Goal: Task Accomplishment & Management: Use online tool/utility

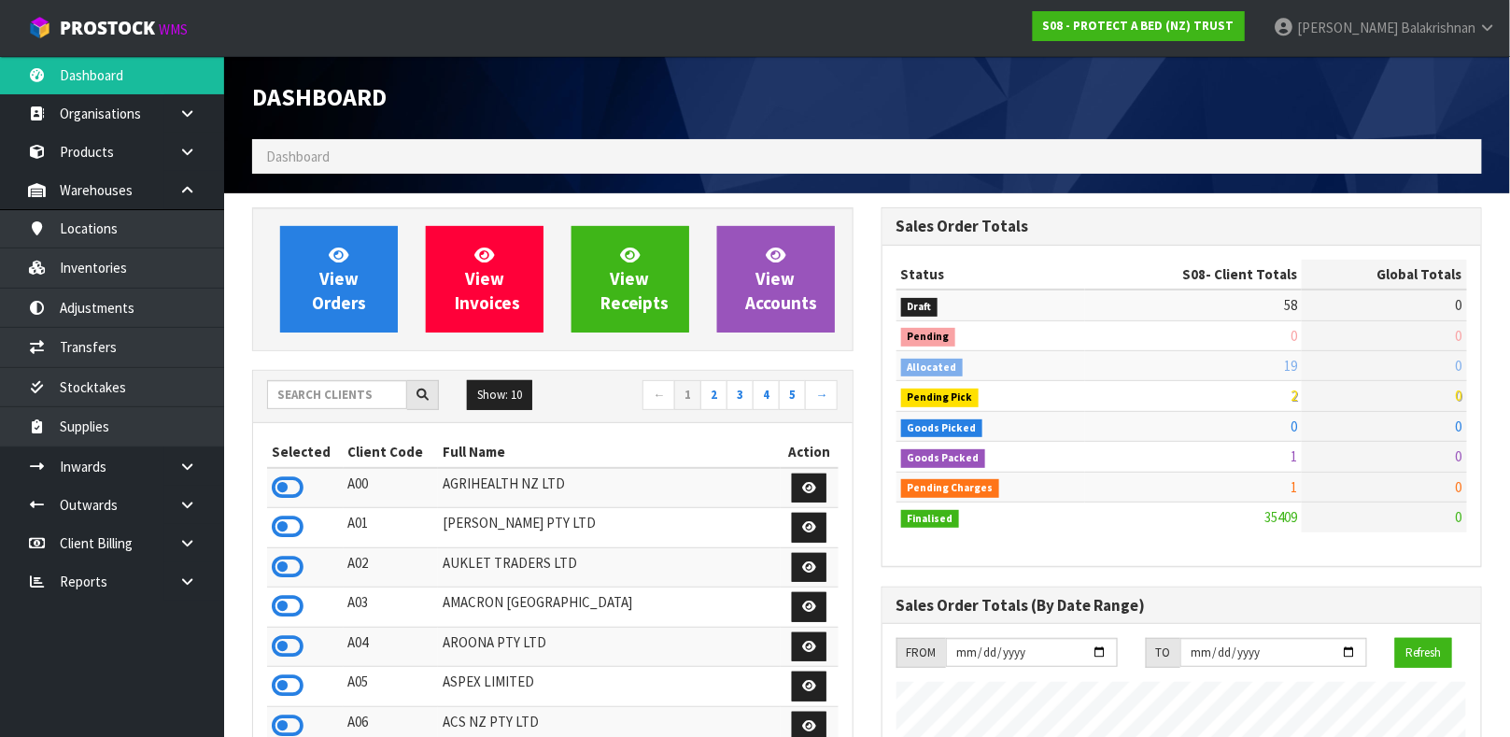
scroll to position [1456, 629]
click at [304, 388] on input "text" at bounding box center [337, 394] width 140 height 29
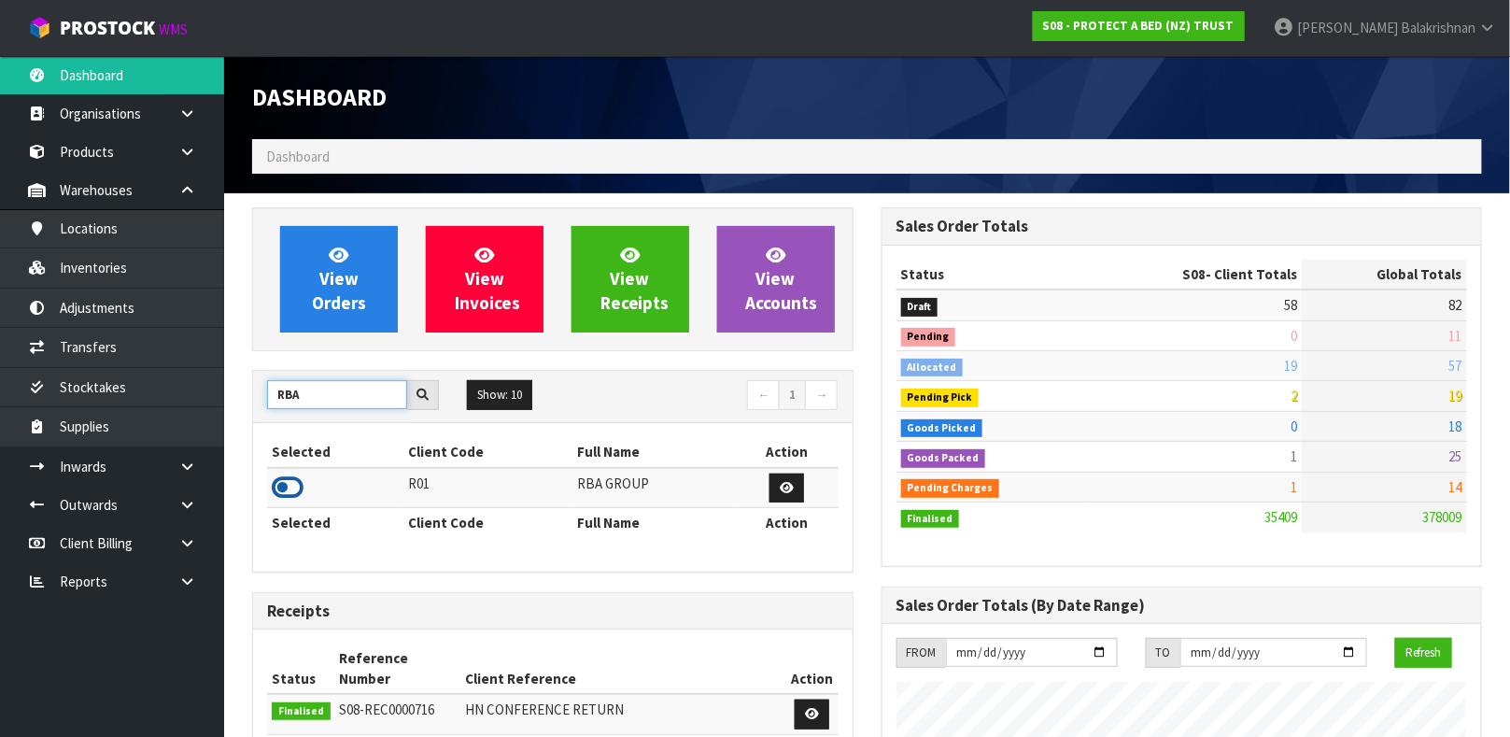
type input "RBA"
click at [289, 493] on icon at bounding box center [288, 488] width 32 height 28
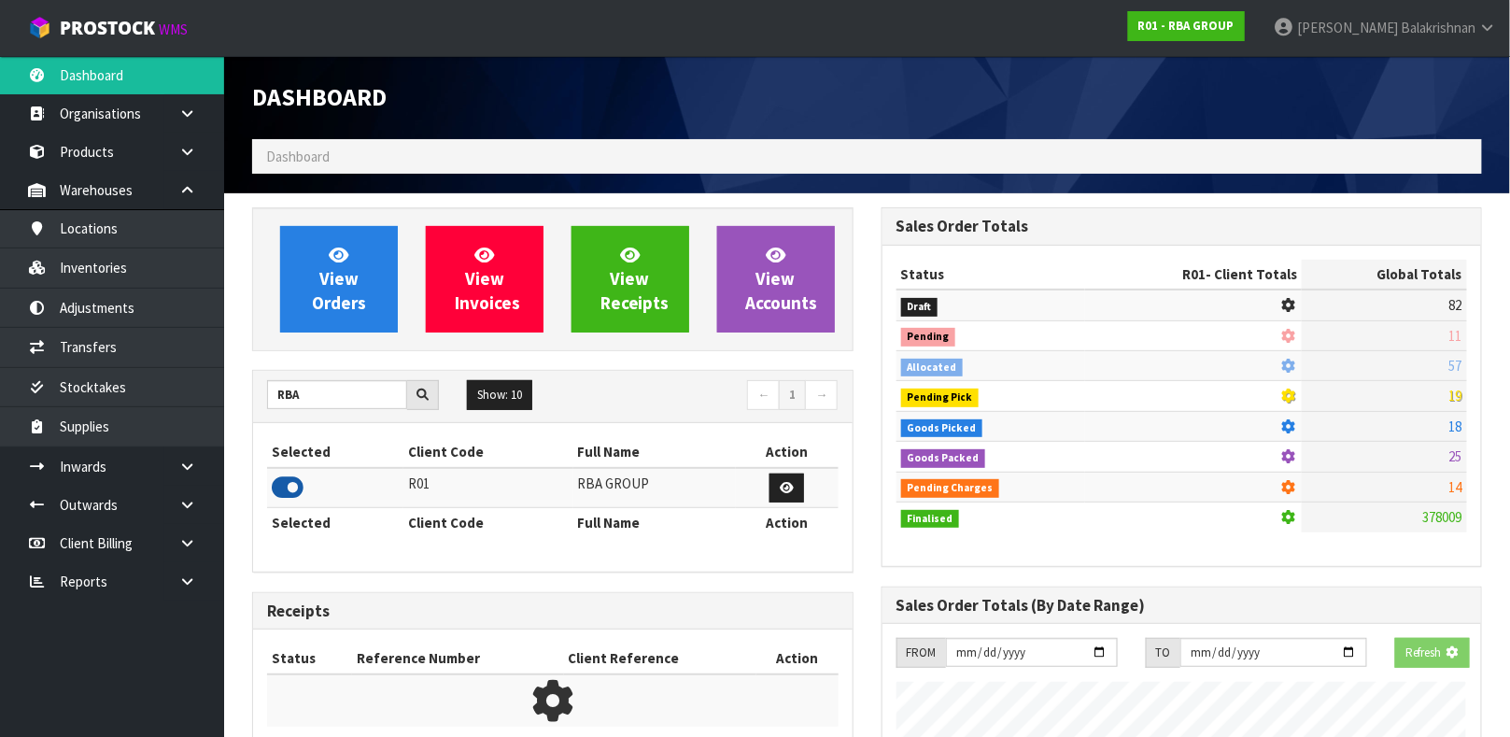
scroll to position [932834, 933349]
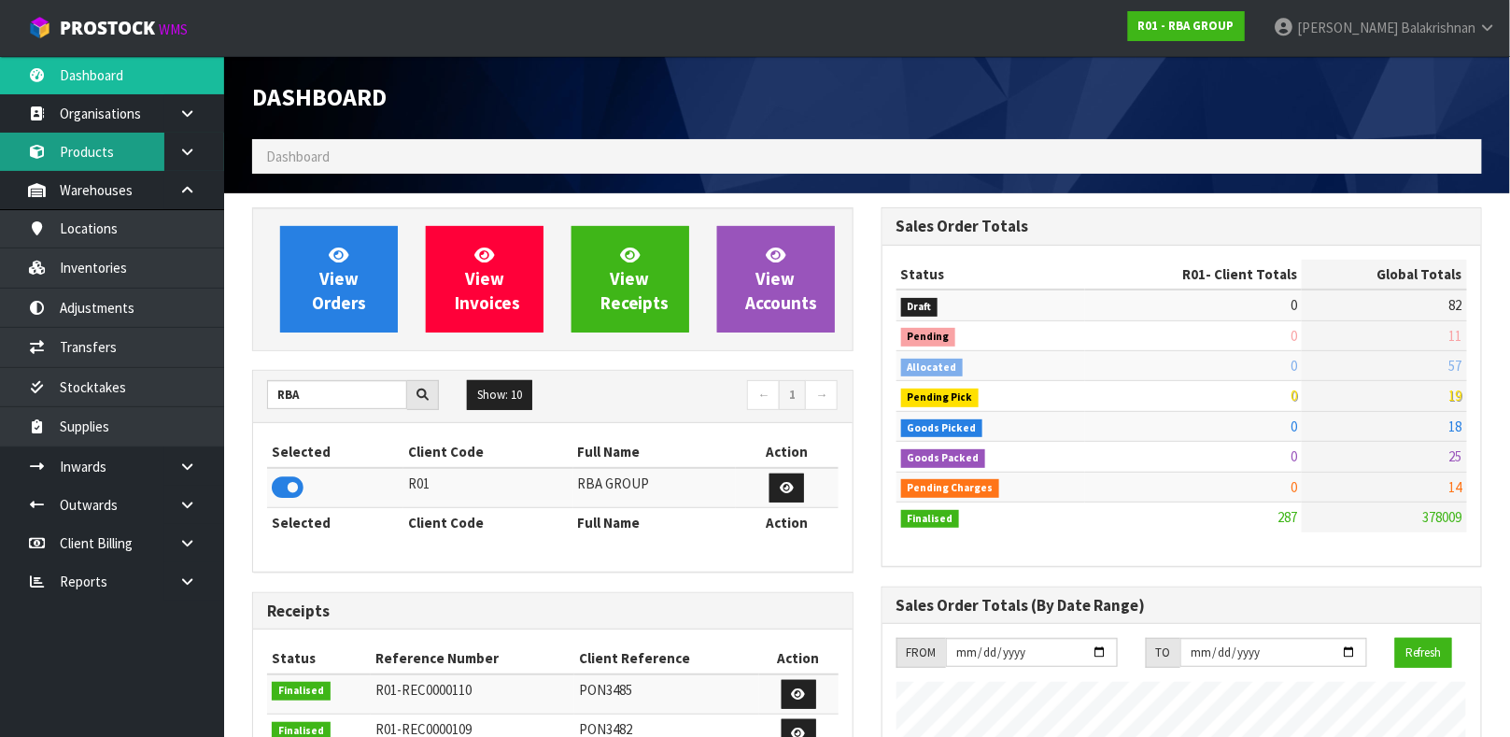
click at [104, 137] on link "Products" at bounding box center [112, 152] width 224 height 38
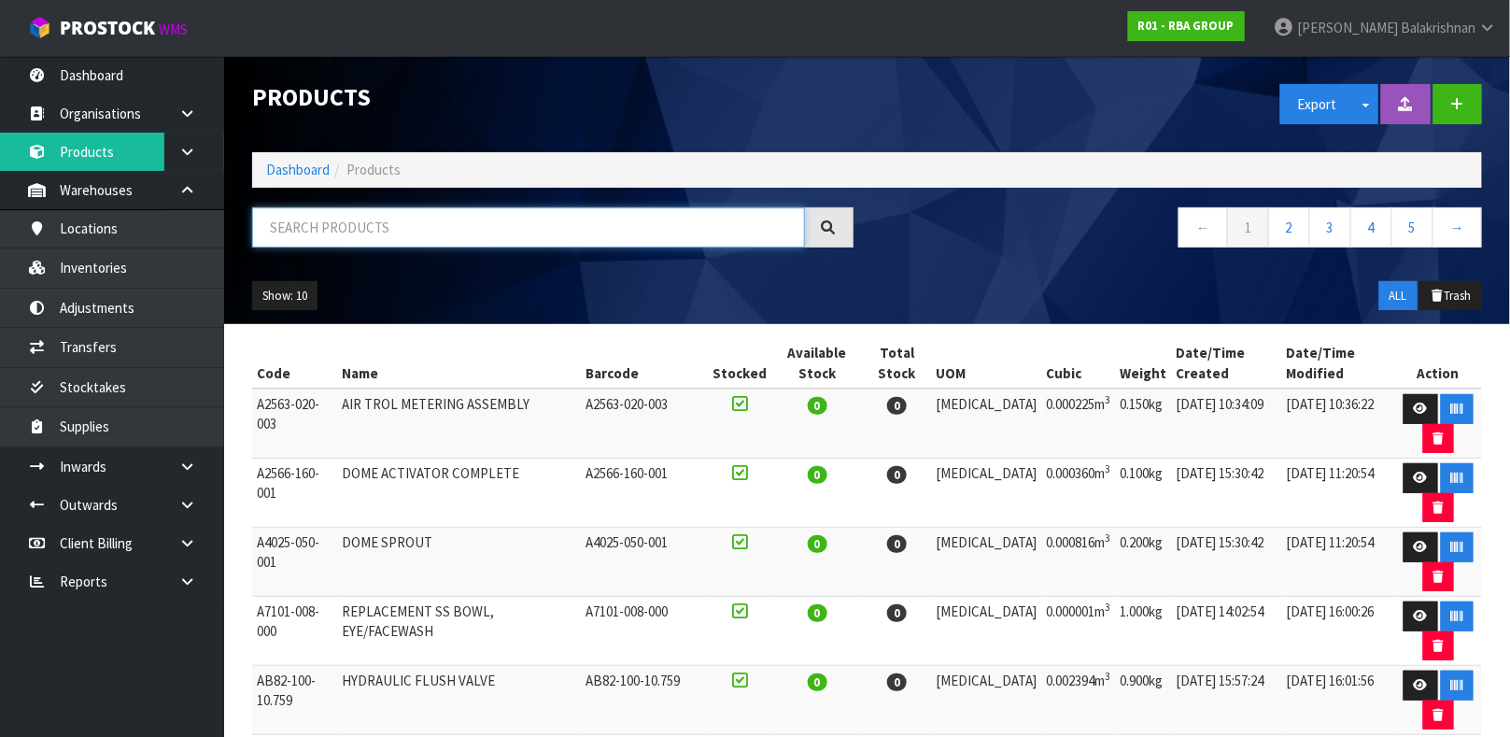
click at [332, 234] on input "text" at bounding box center [528, 227] width 553 height 40
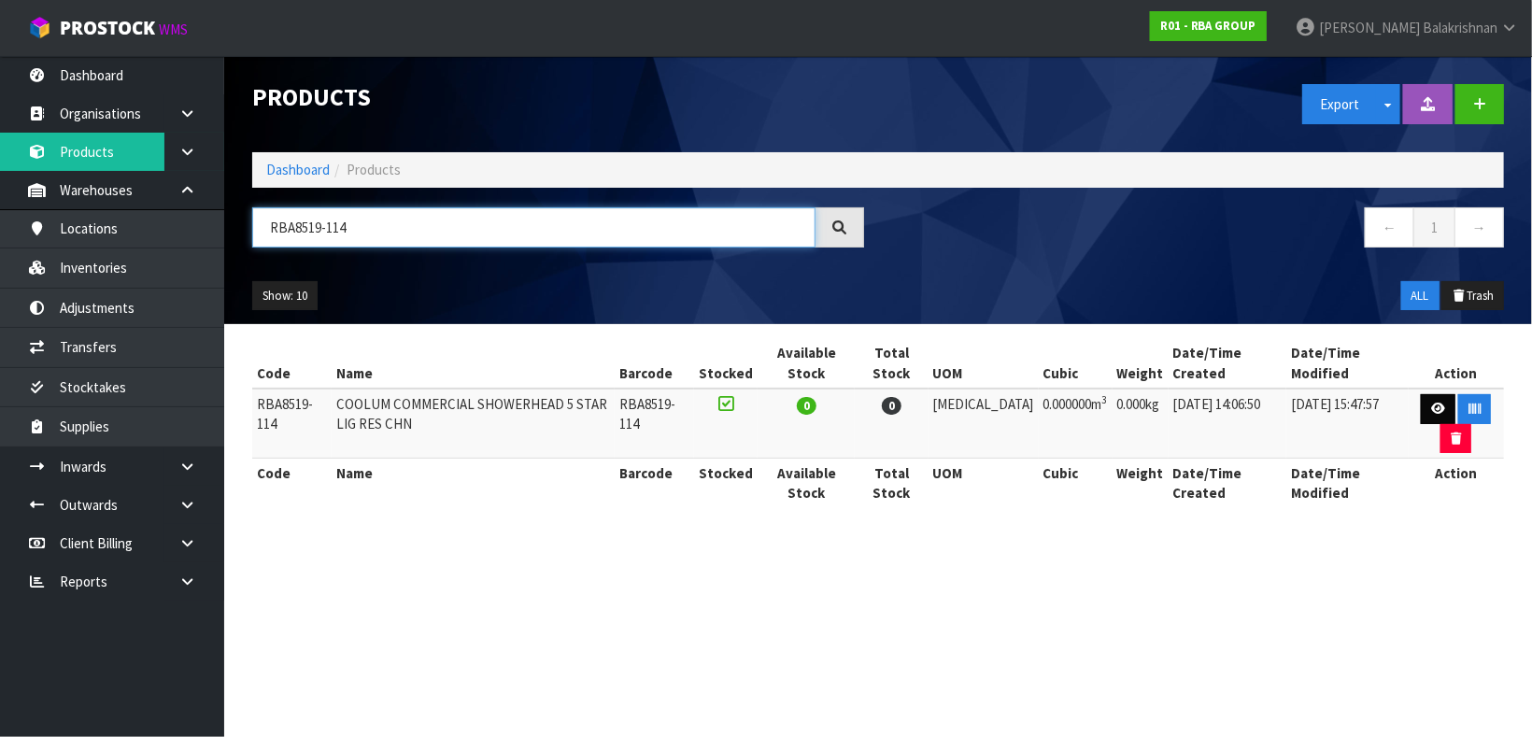
type input "RBA8519-114"
click at [1439, 412] on link at bounding box center [1438, 409] width 35 height 30
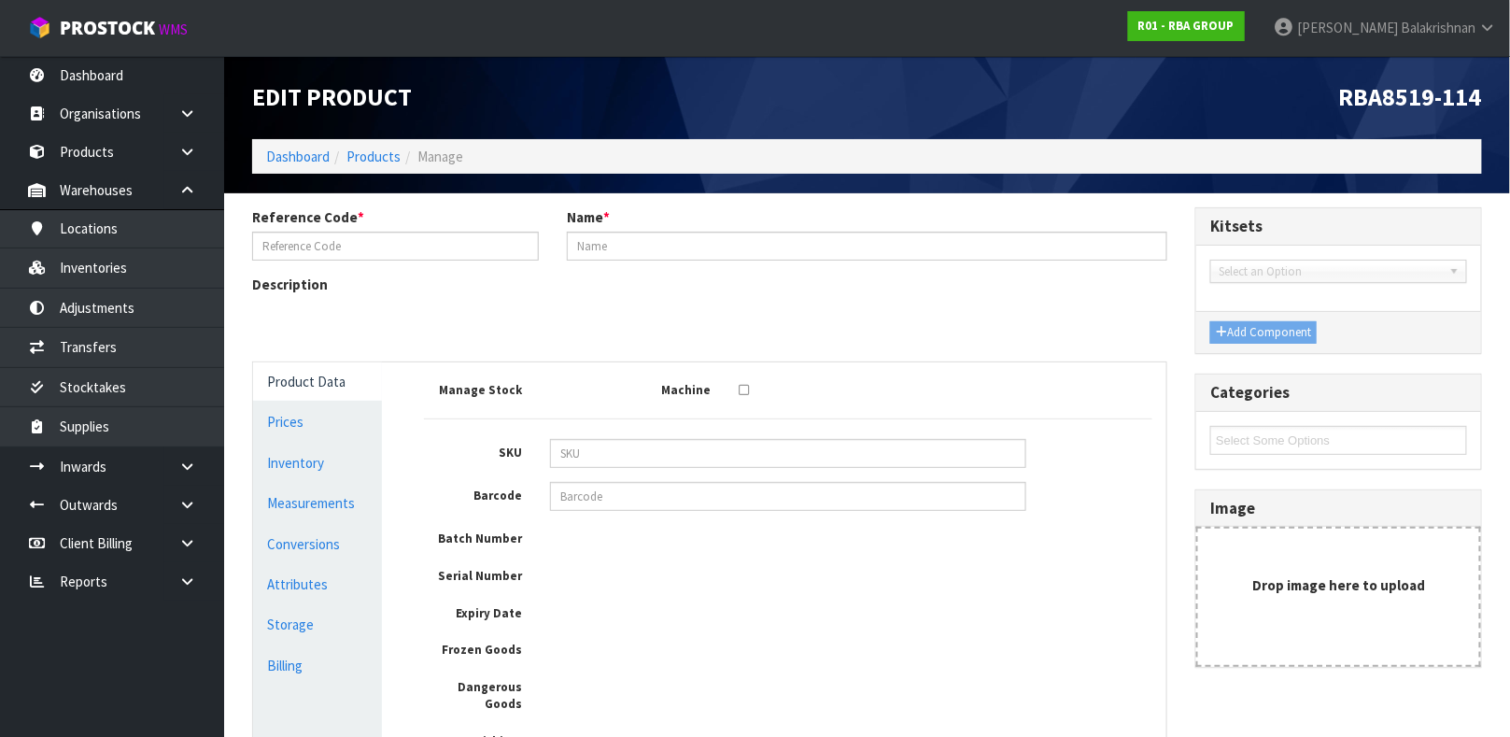
type input "RBA8519-114"
type input "COOLUM COMMERCIAL SHOWERHEAD 5 STAR LIG RES CHN"
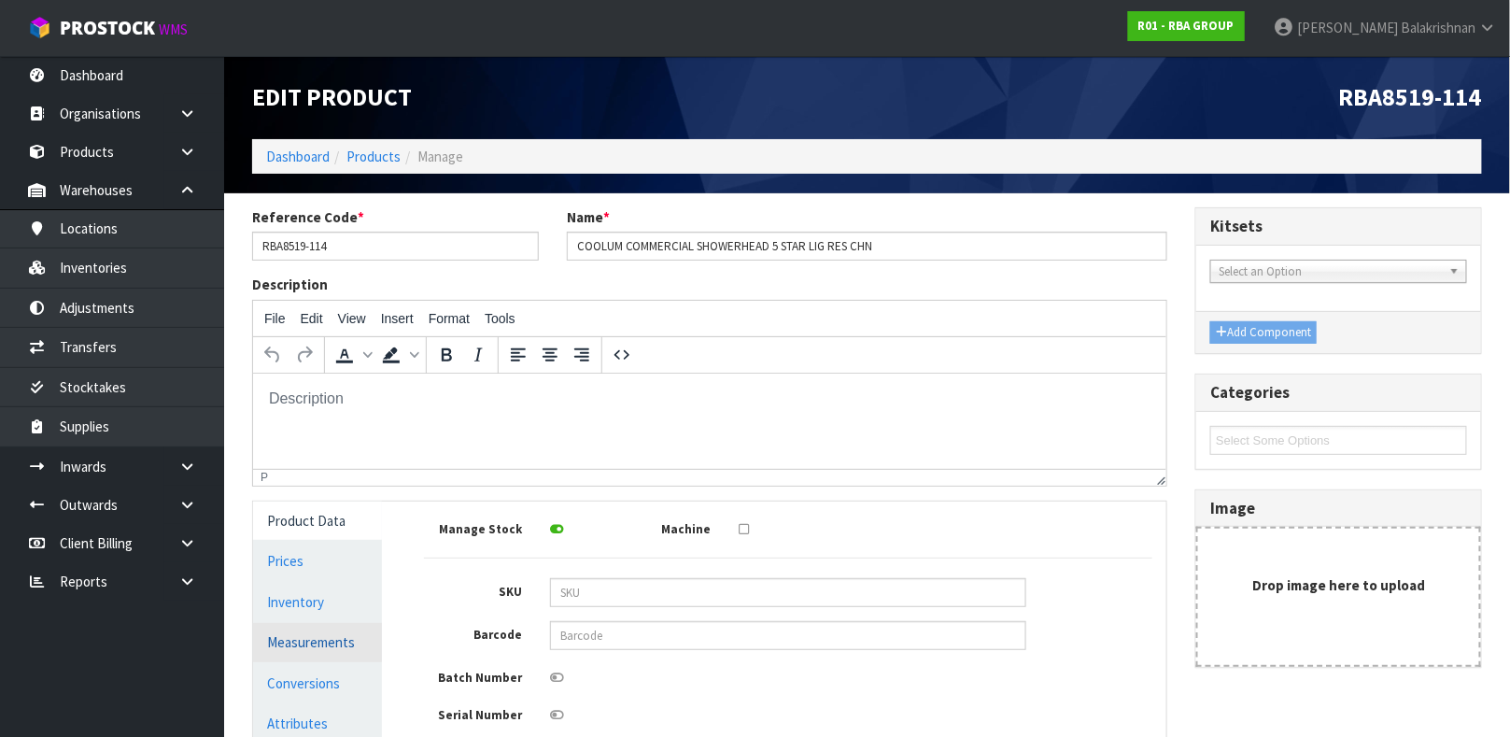
click at [317, 635] on link "Measurements" at bounding box center [317, 642] width 129 height 38
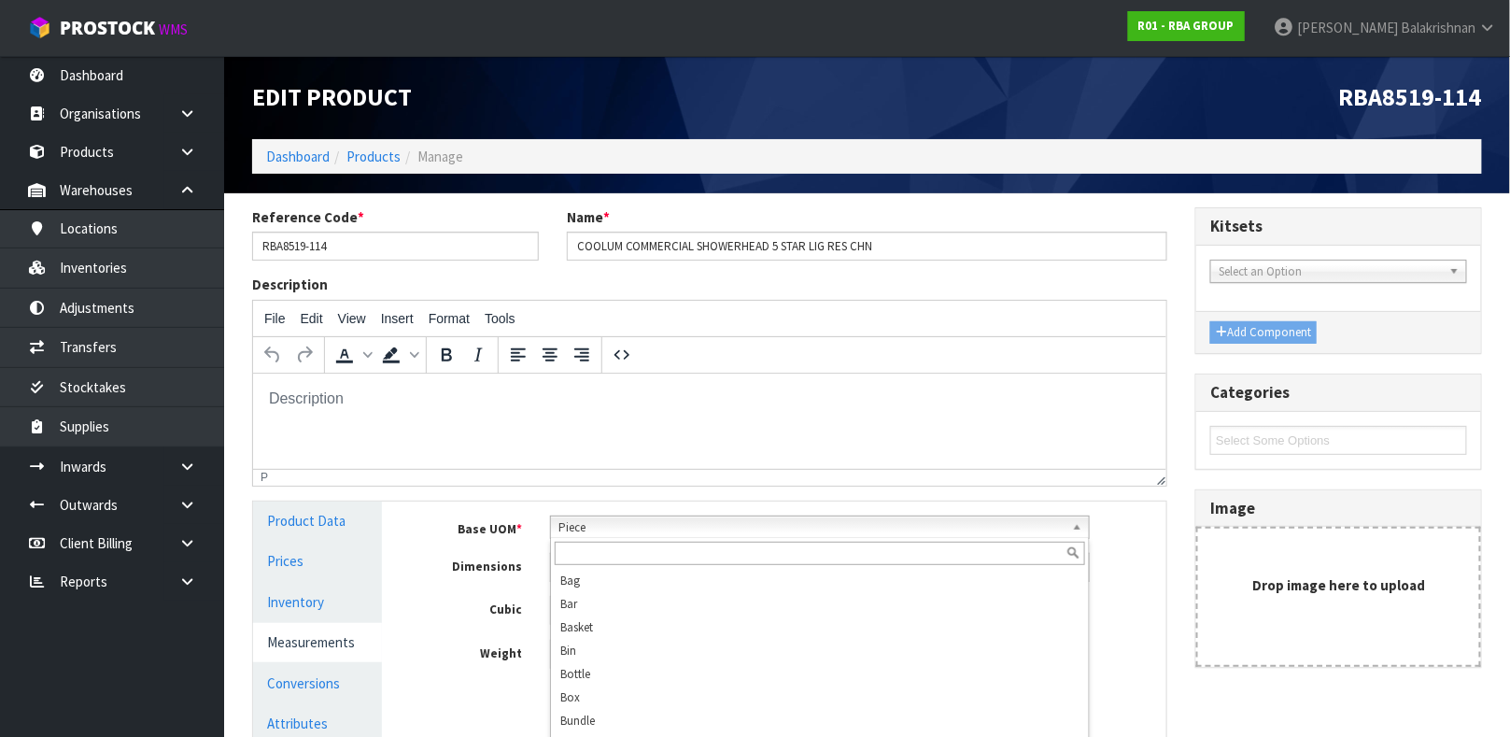
click at [617, 523] on span "Piece" at bounding box center [812, 527] width 506 height 22
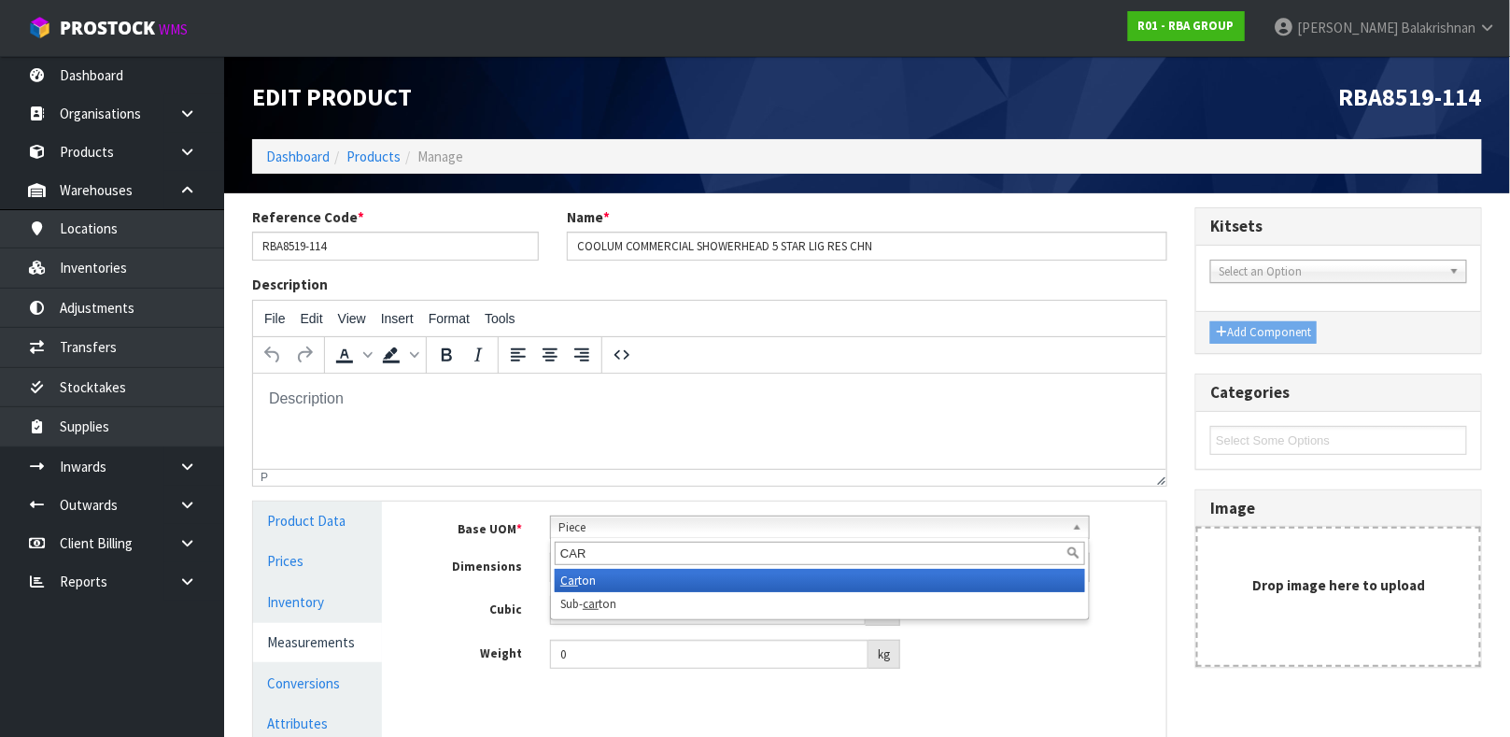
type input "CAR"
click at [614, 580] on li "Car ton" at bounding box center [820, 580] width 531 height 23
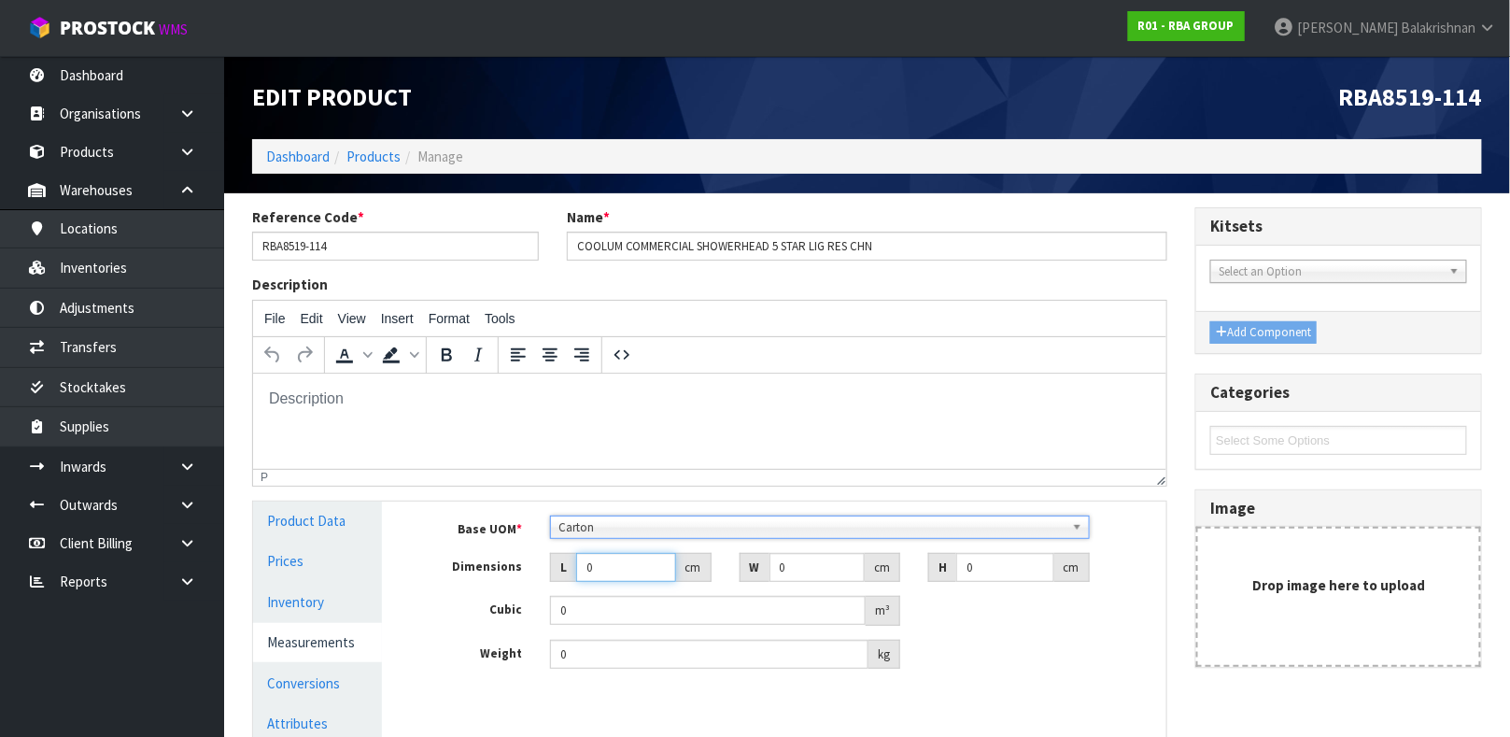
click at [609, 579] on input "0" at bounding box center [626, 567] width 100 height 29
type input "0.000001"
type input "10"
click at [792, 571] on input "0" at bounding box center [818, 567] width 96 height 29
type input "11"
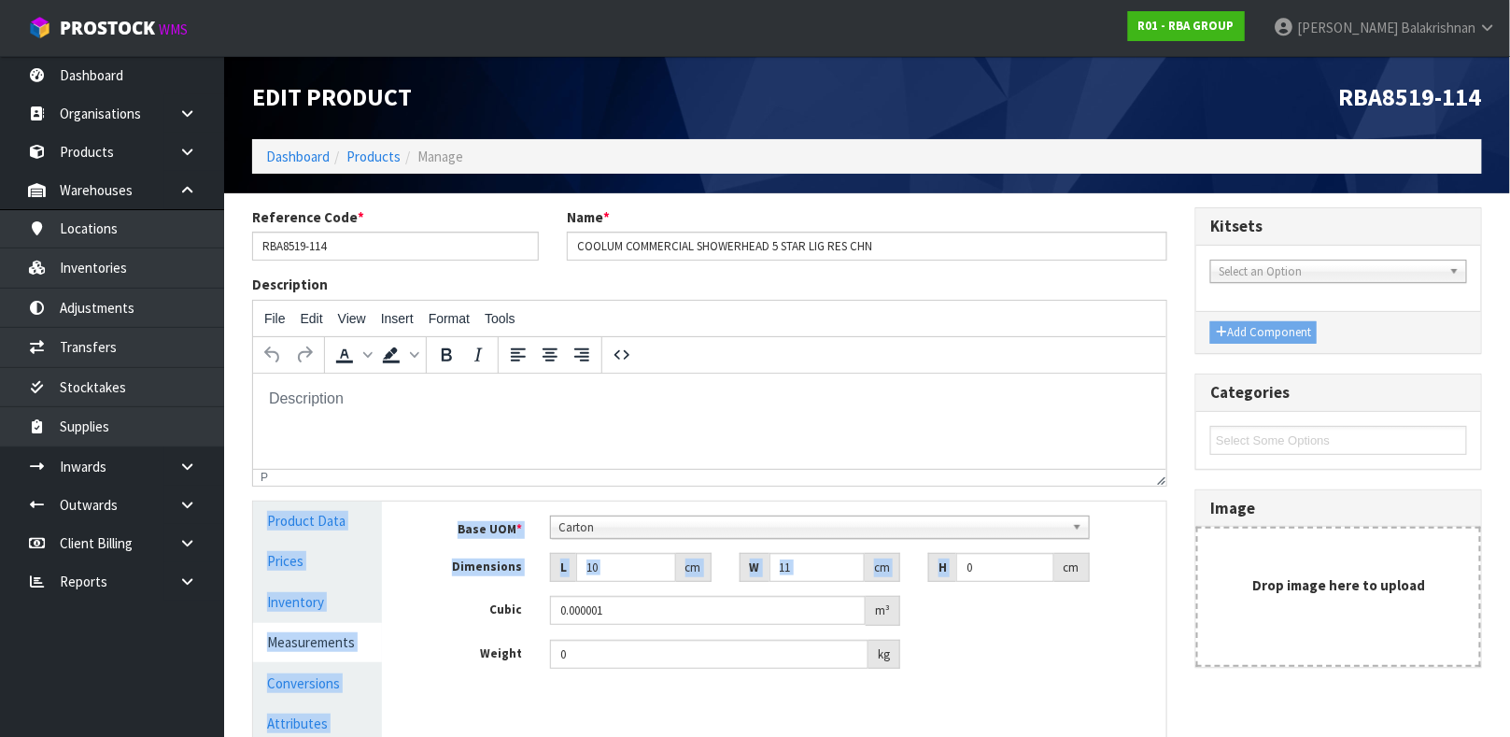
drag, startPoint x: 1007, startPoint y: 479, endPoint x: 980, endPoint y: 578, distance: 102.6
click at [980, 578] on div "Reference Code * RBA8519-114 Name * COOLUM COMMERCIAL SHOWERHEAD 5 STAR LIG RES…" at bounding box center [709, 564] width 943 height 715
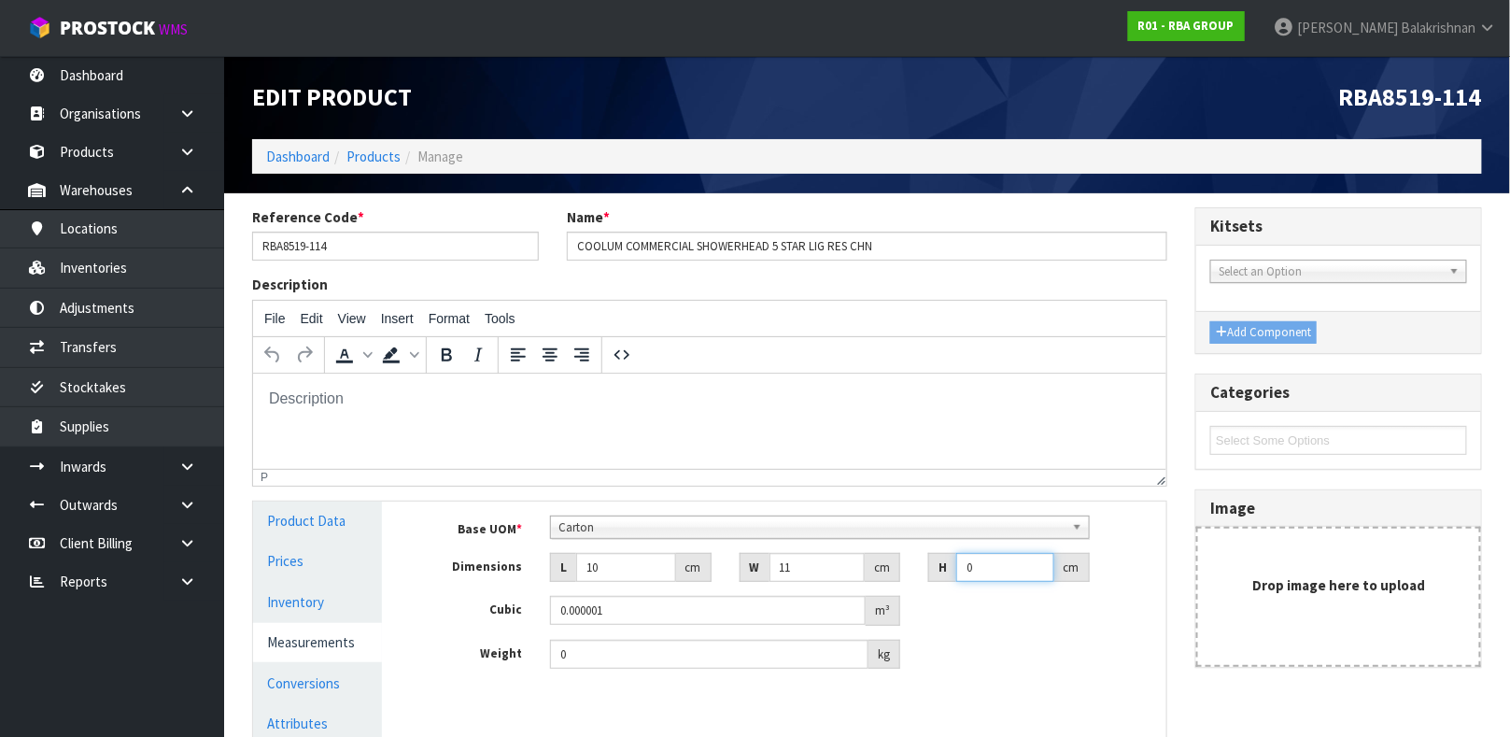
click at [980, 578] on input "0" at bounding box center [1005, 567] width 98 height 29
type input "7"
type input "0.00077"
type input "7"
click at [598, 668] on input "0" at bounding box center [709, 654] width 318 height 29
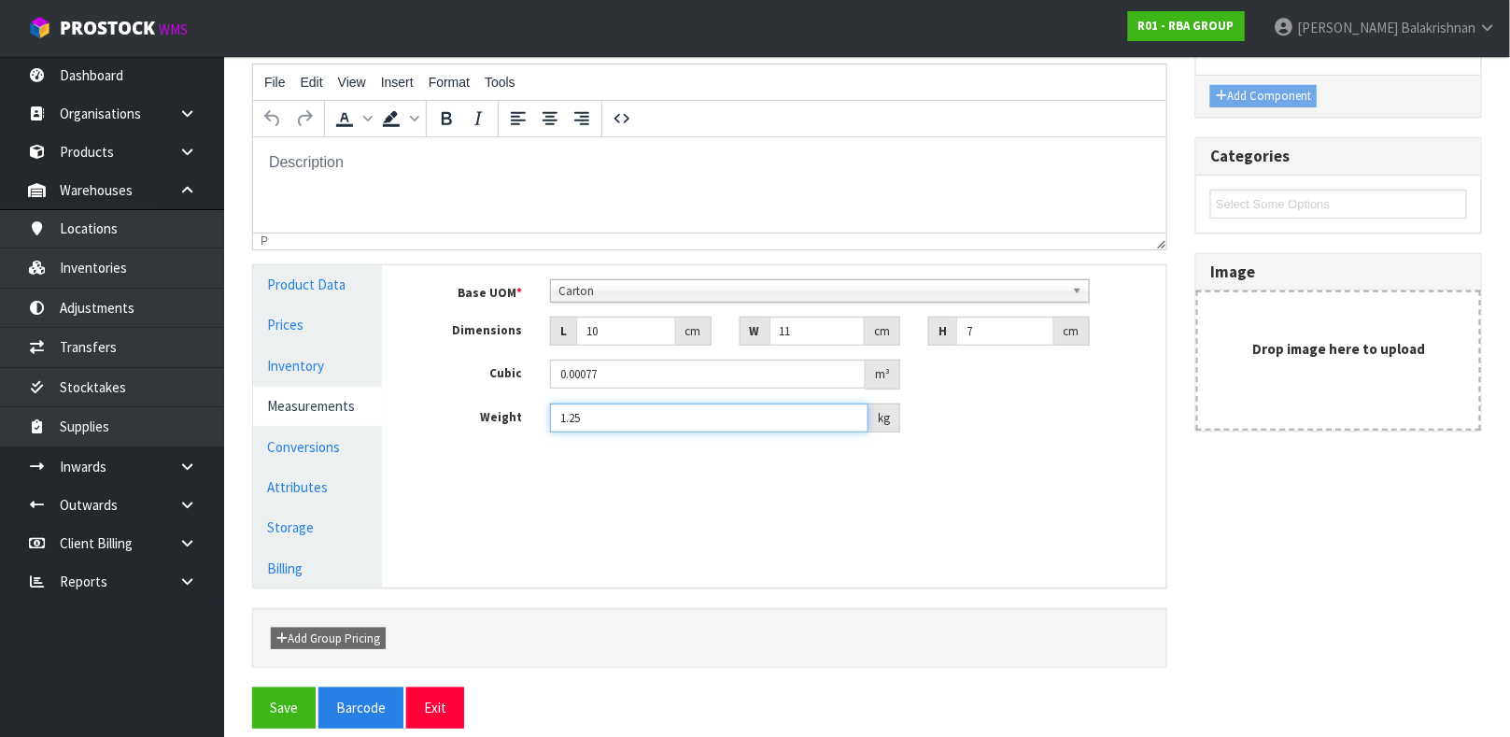
scroll to position [255, 0]
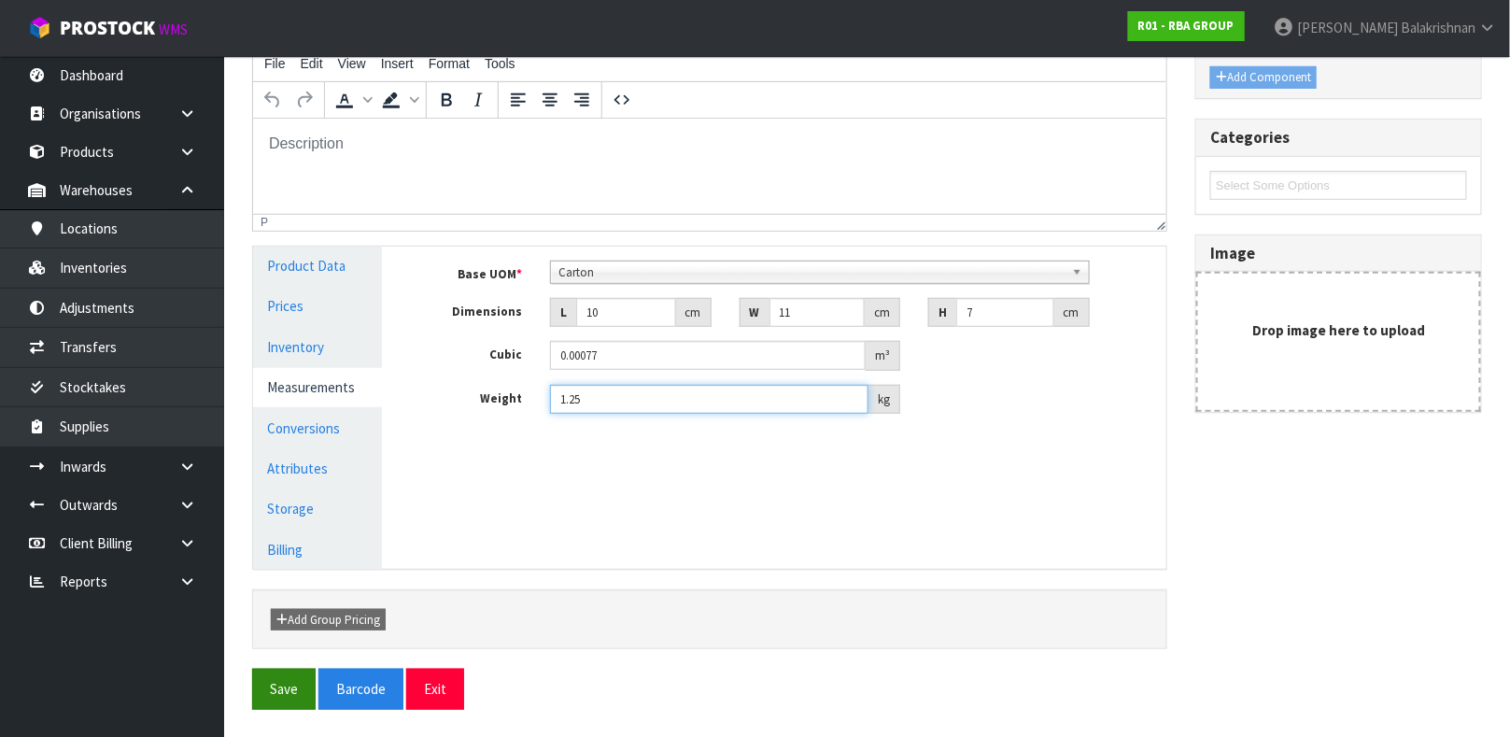
type input "1.25"
click at [284, 681] on button "Save" at bounding box center [284, 689] width 64 height 40
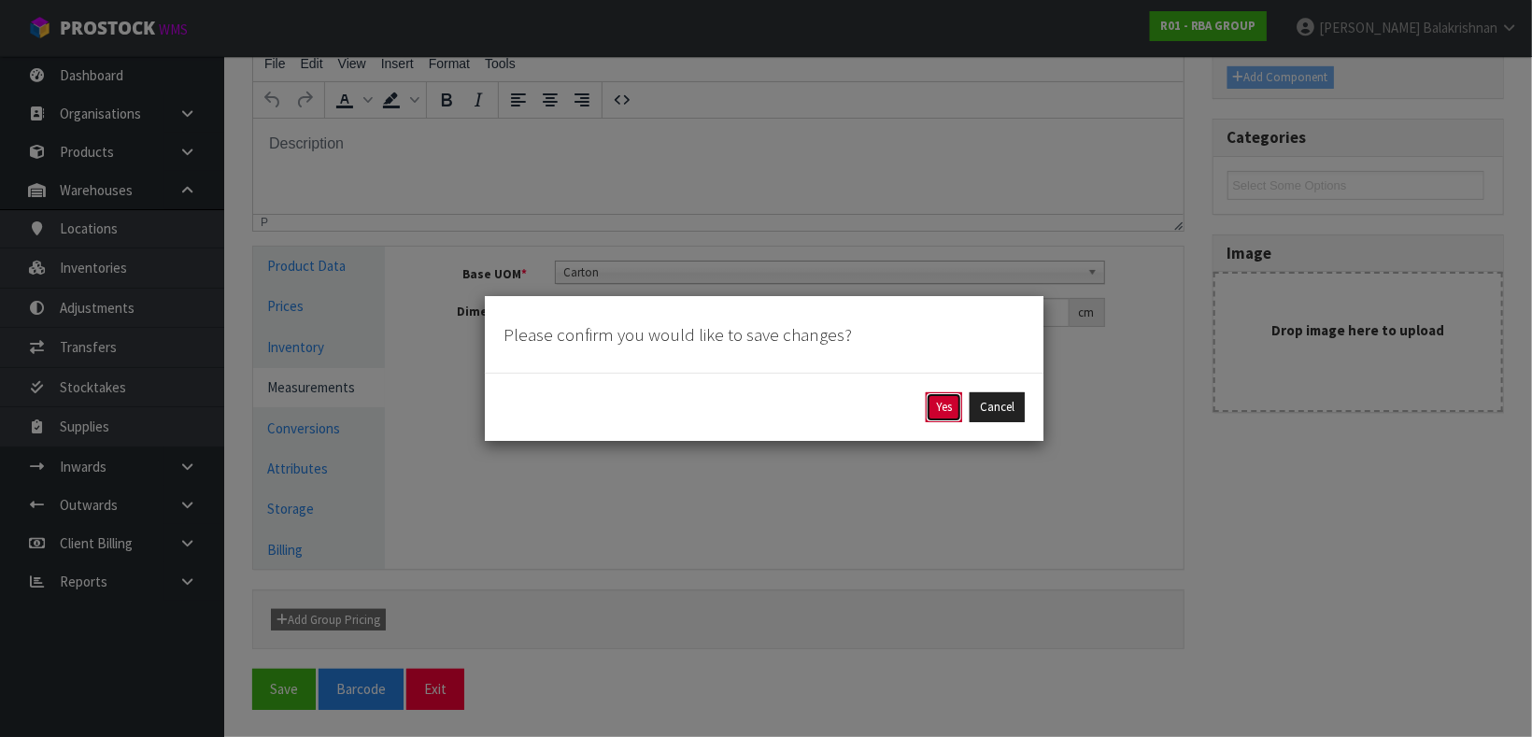
click at [943, 398] on button "Yes" at bounding box center [944, 407] width 36 height 30
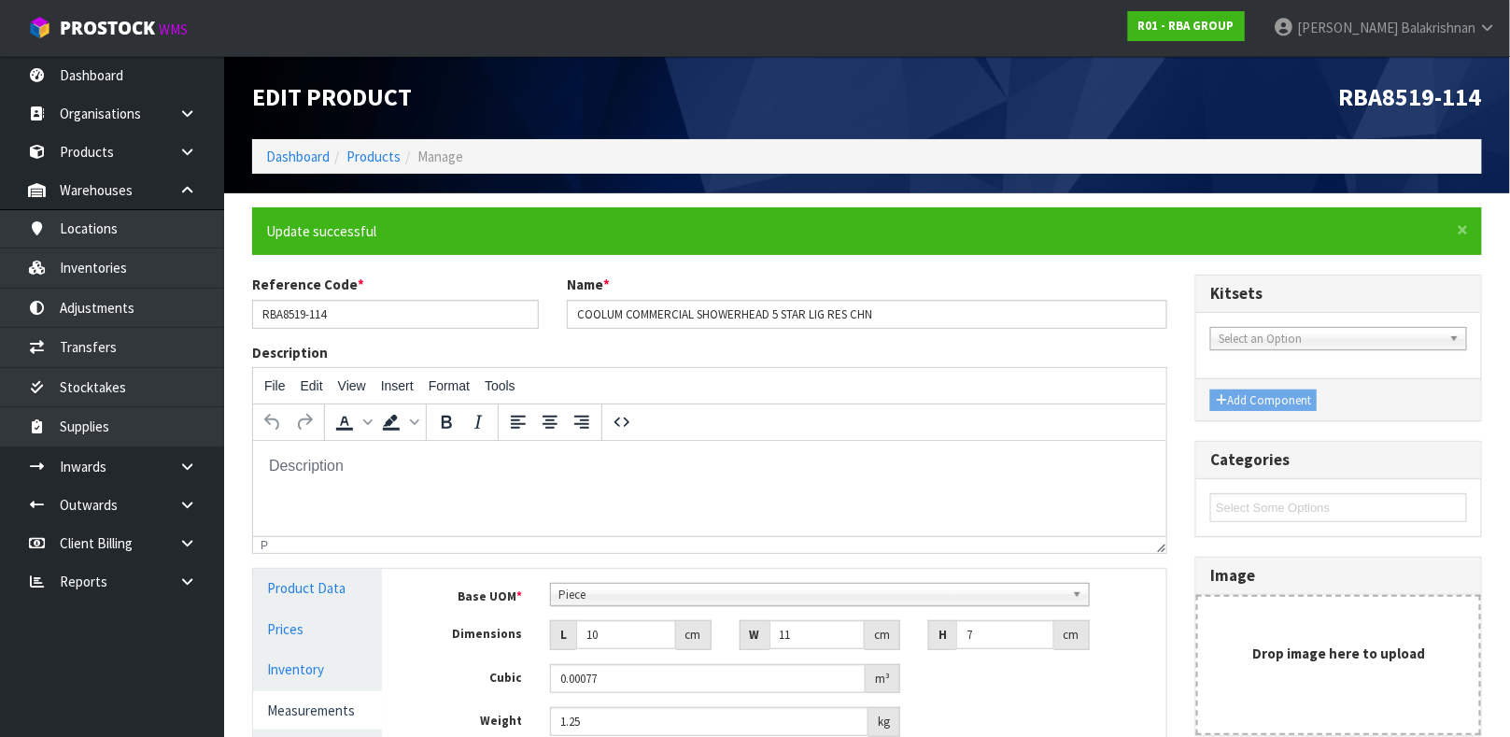
scroll to position [323, 0]
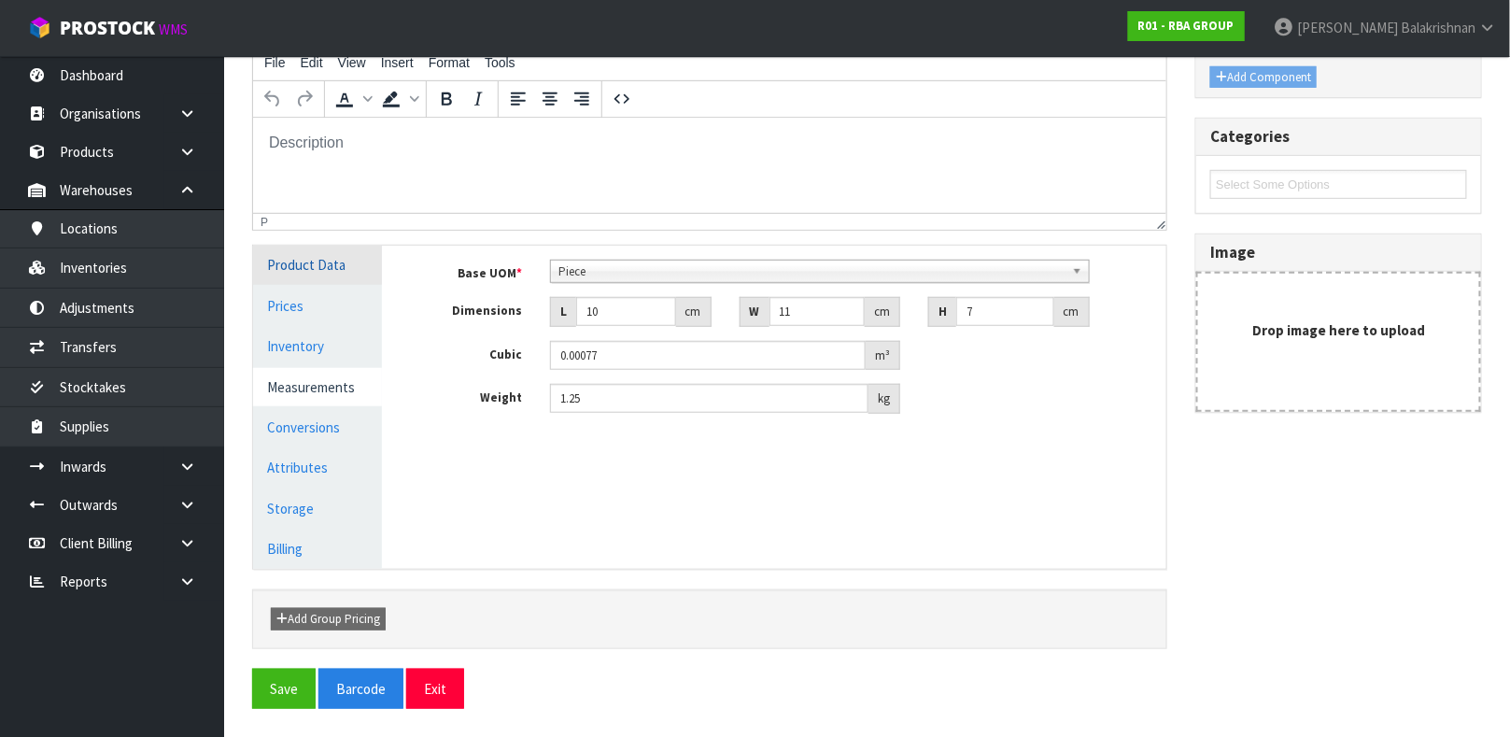
click at [338, 268] on link "Product Data" at bounding box center [317, 265] width 129 height 38
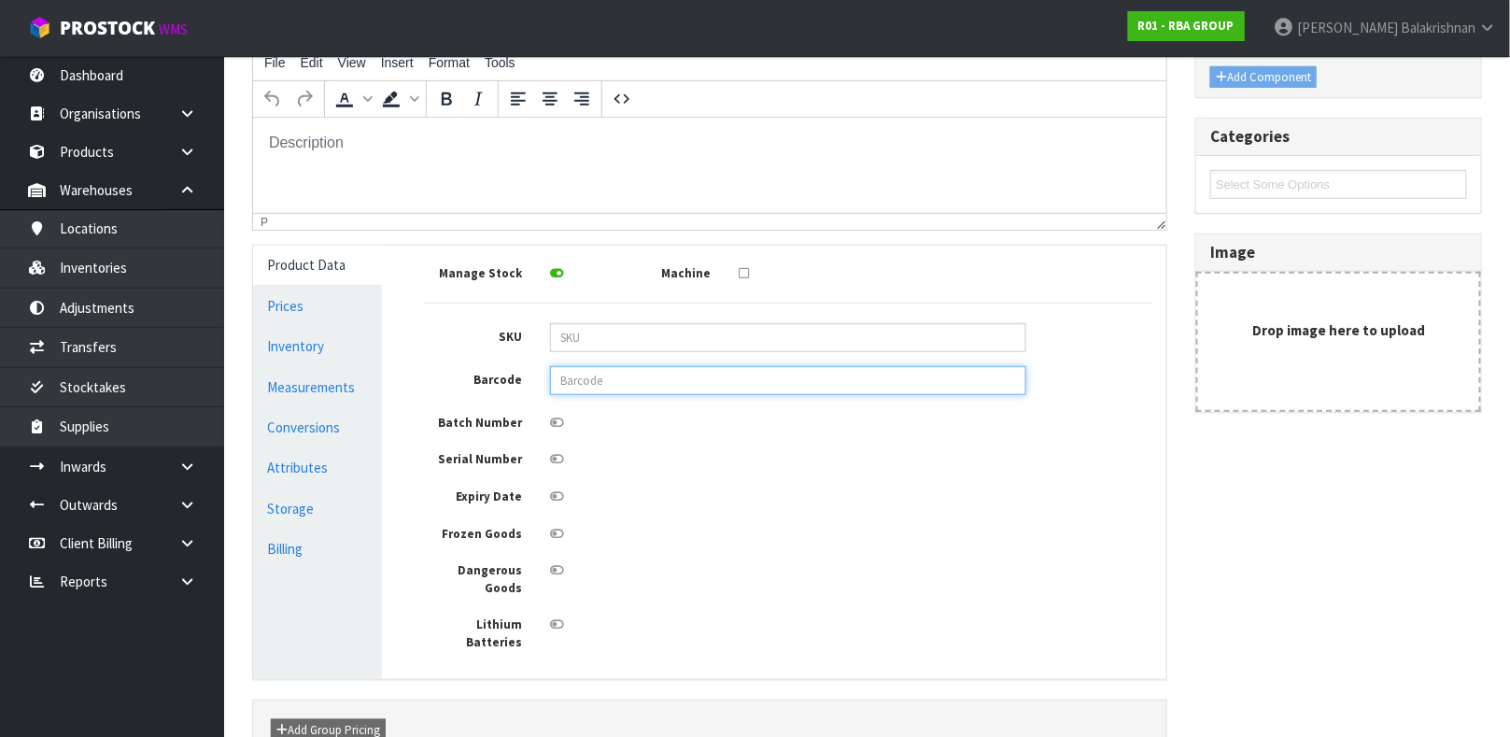
click at [617, 369] on input "text" at bounding box center [788, 380] width 476 height 29
type input "9346482006392"
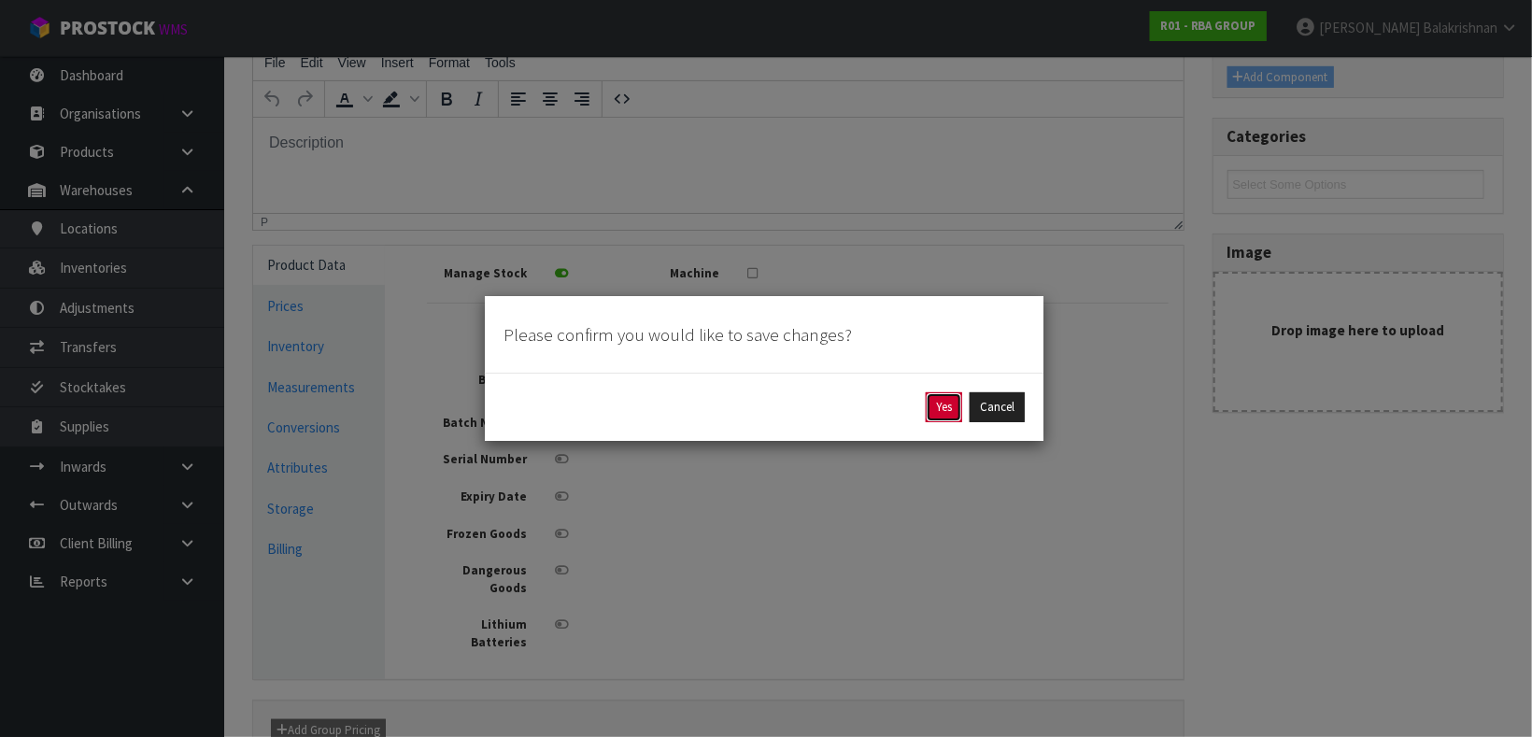
click at [951, 414] on button "Yes" at bounding box center [944, 407] width 36 height 30
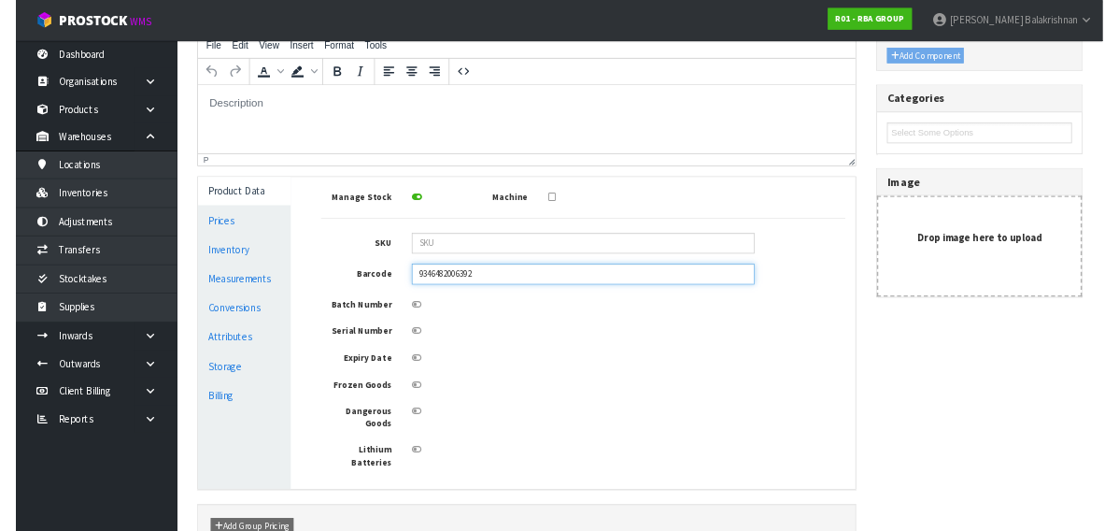
scroll to position [0, 0]
